Goal: Transaction & Acquisition: Subscribe to service/newsletter

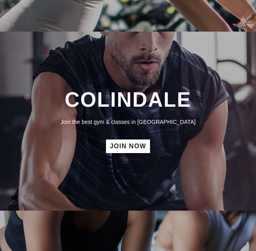
scroll to position [111, 0]
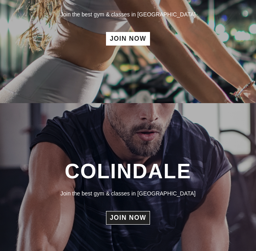
click at [137, 220] on link "JOIN NOW" at bounding box center [128, 218] width 44 height 14
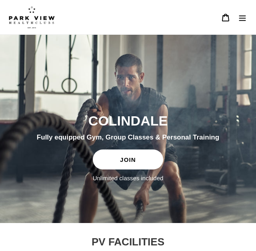
click at [125, 166] on link "JOIN" at bounding box center [128, 159] width 71 height 20
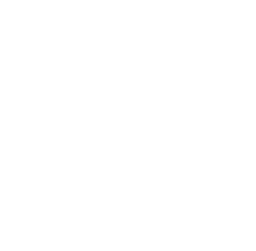
scroll to position [254, 0]
